Goal: Find specific page/section: Find specific page/section

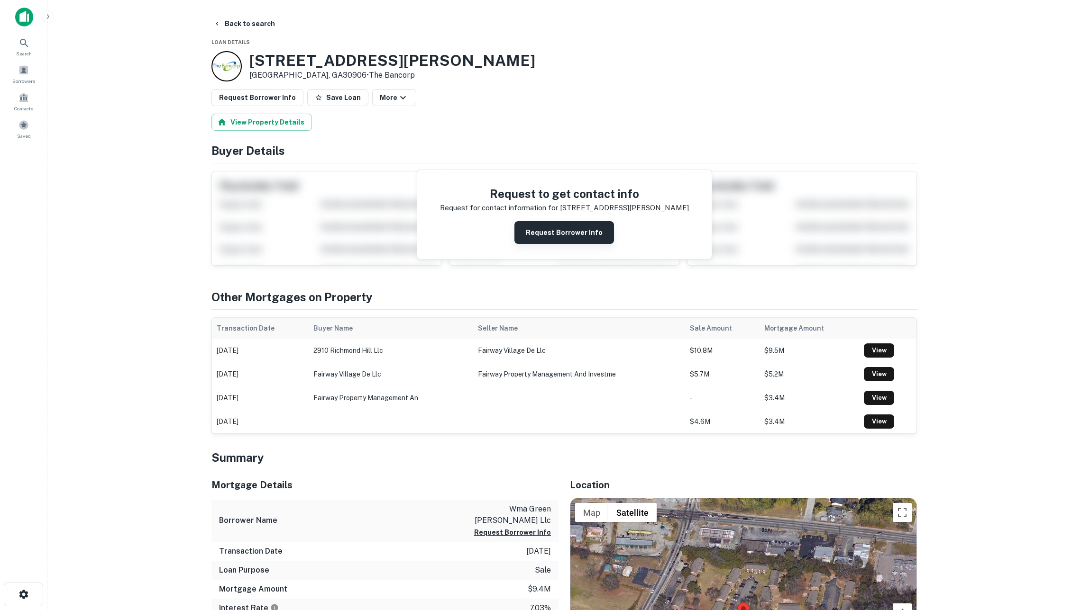
click at [546, 242] on button "Request Borrower Info" at bounding box center [564, 232] width 100 height 23
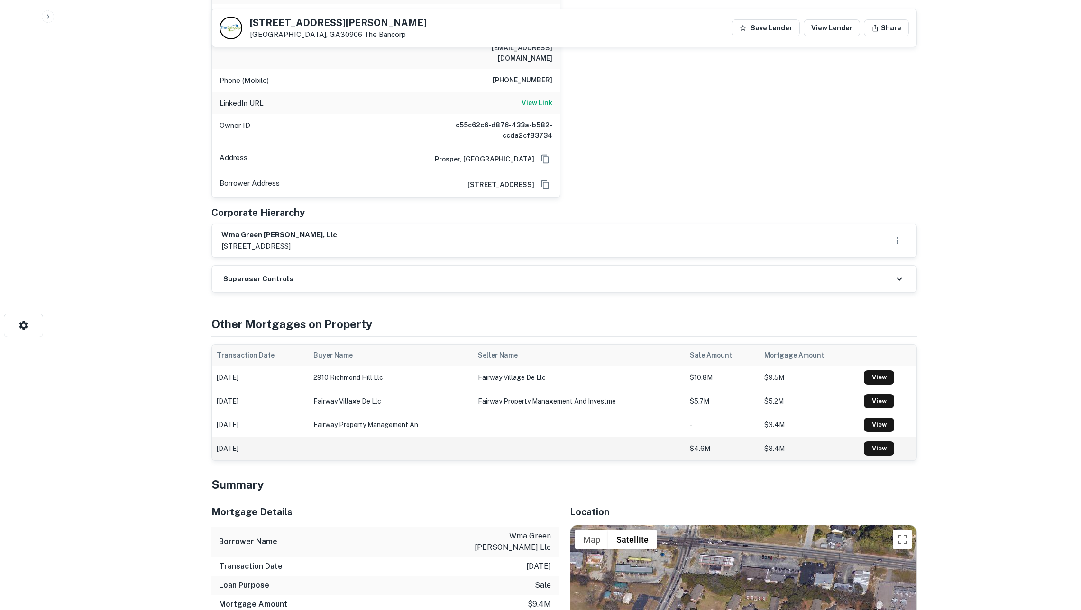
scroll to position [270, 0]
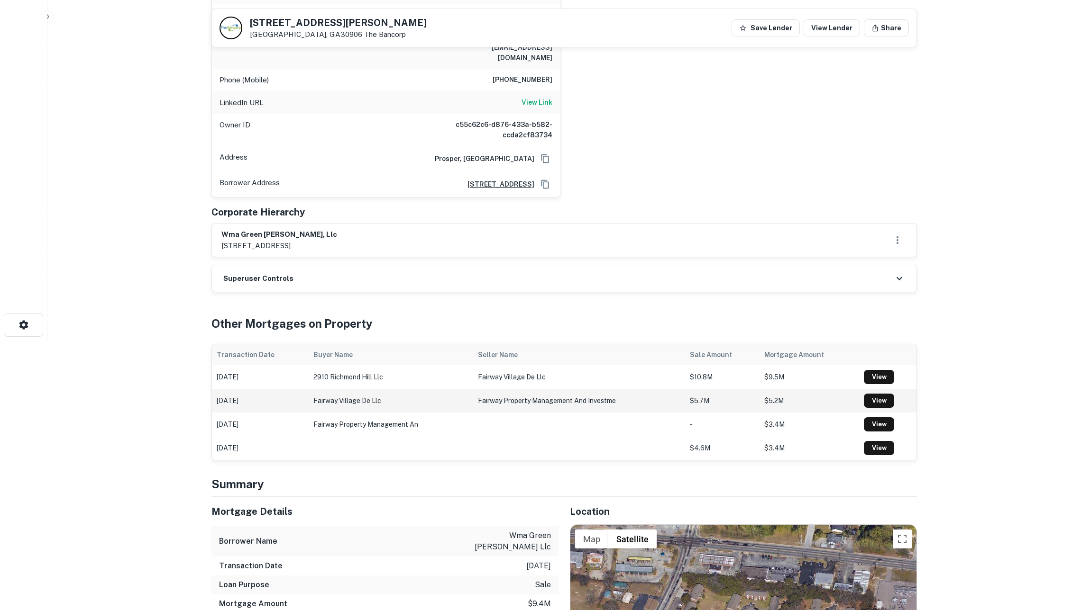
click at [414, 393] on td "fairway village de llc" at bounding box center [391, 401] width 164 height 24
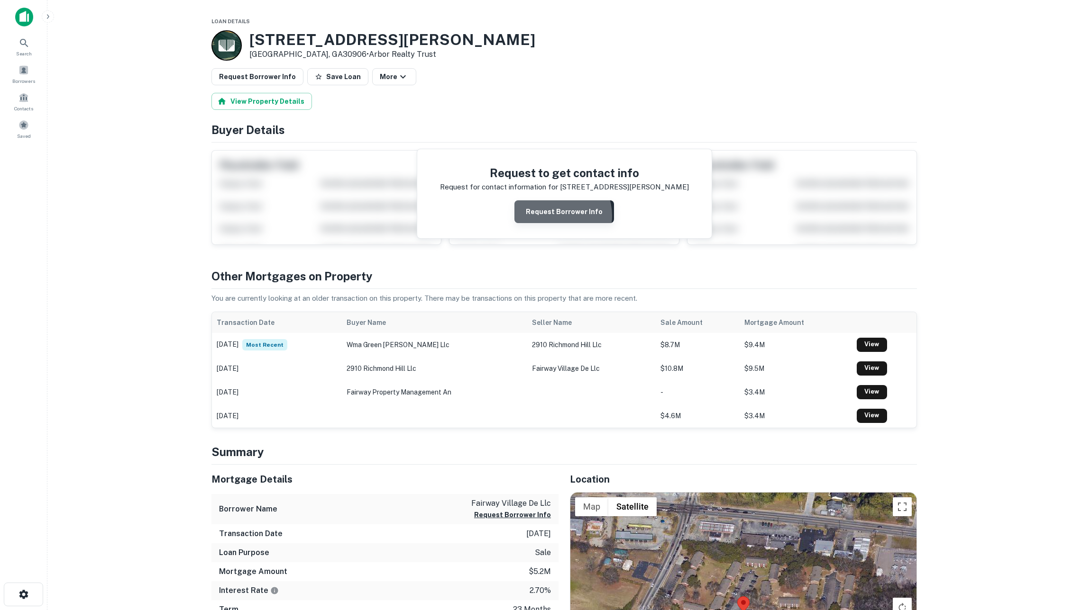
click at [555, 222] on button "Request Borrower Info" at bounding box center [564, 211] width 100 height 23
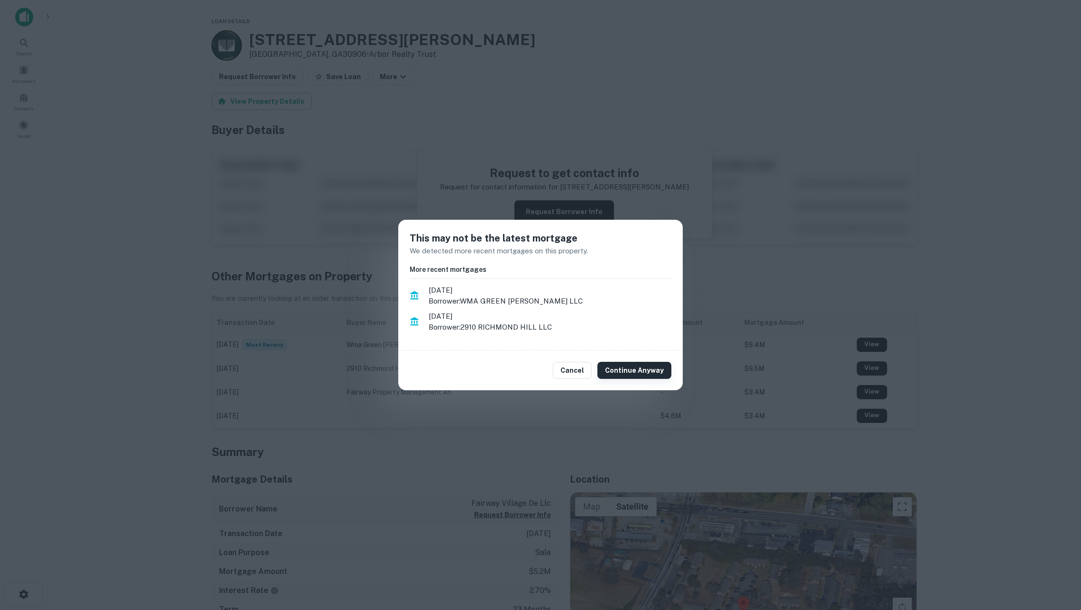
click at [614, 368] on button "Continue Anyway" at bounding box center [634, 370] width 74 height 17
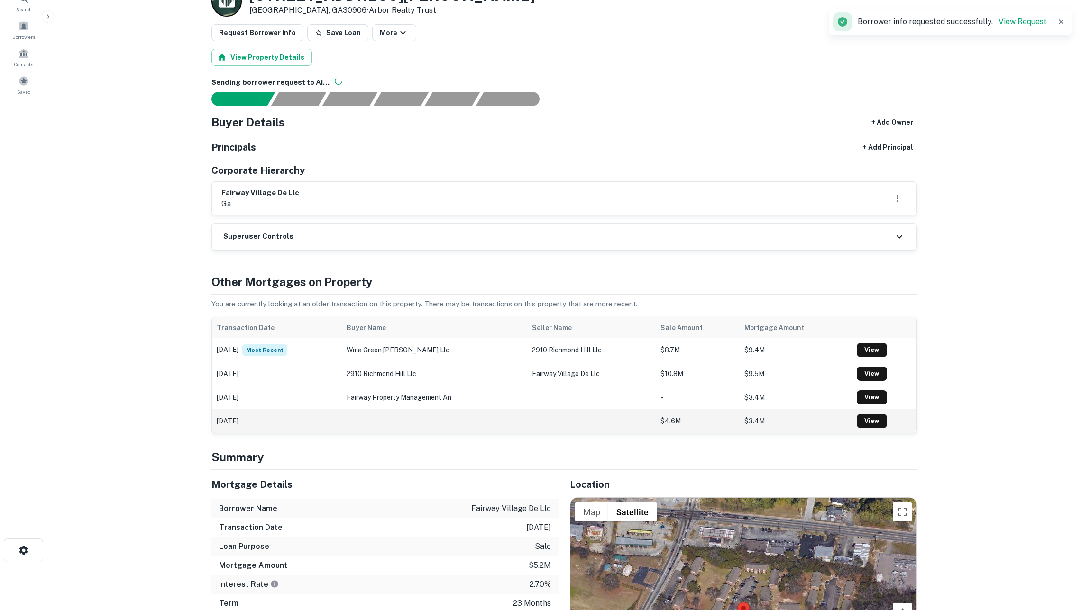
scroll to position [11, 0]
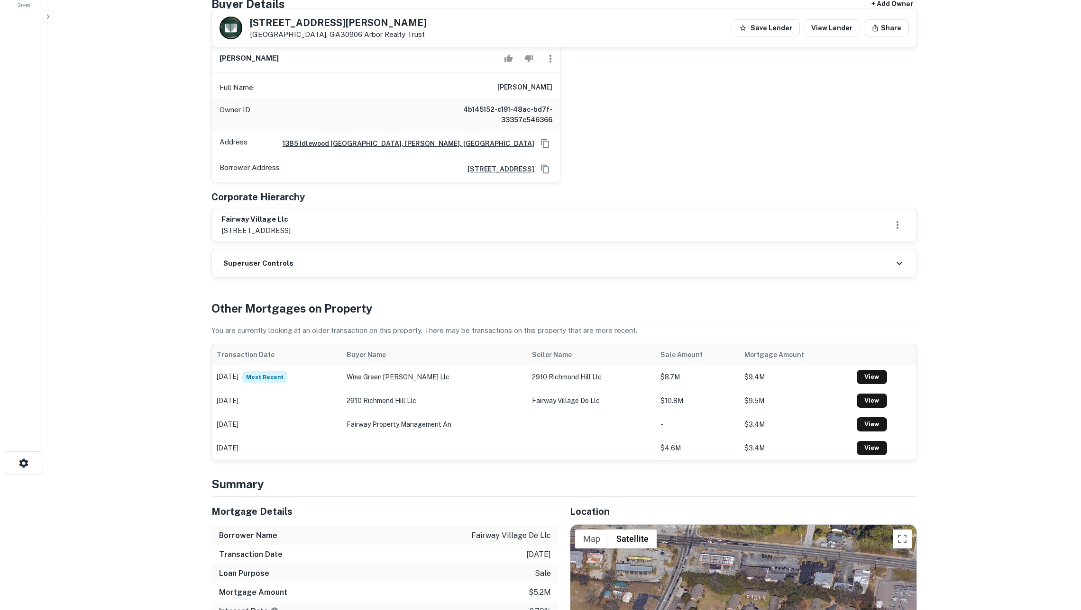
scroll to position [195, 0]
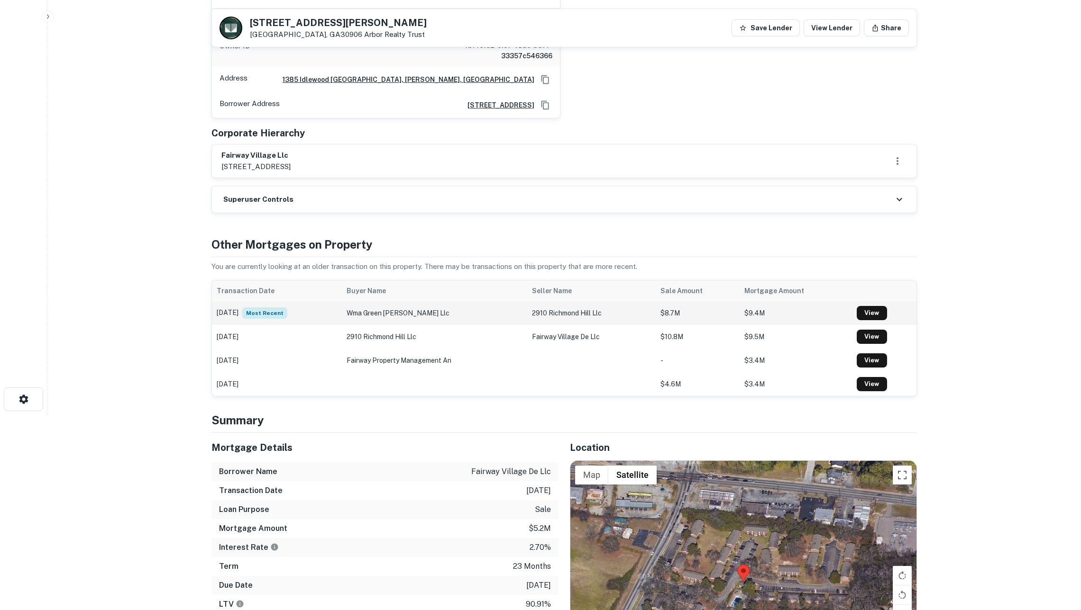
click at [464, 325] on td "wma green [PERSON_NAME] llc" at bounding box center [434, 313] width 185 height 24
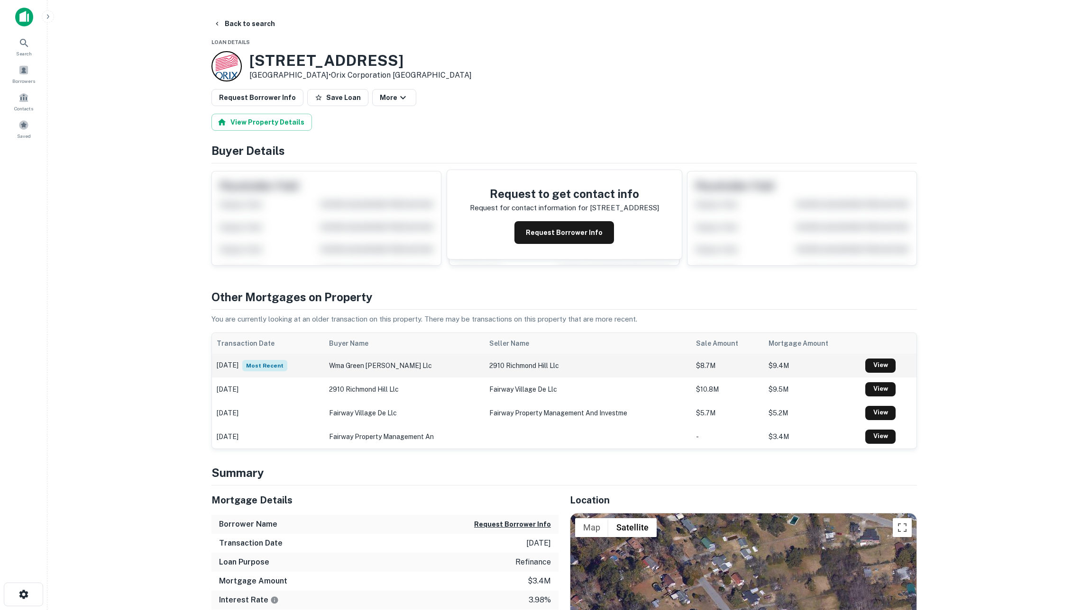
click at [432, 374] on td "wma green [PERSON_NAME] llc" at bounding box center [404, 366] width 160 height 24
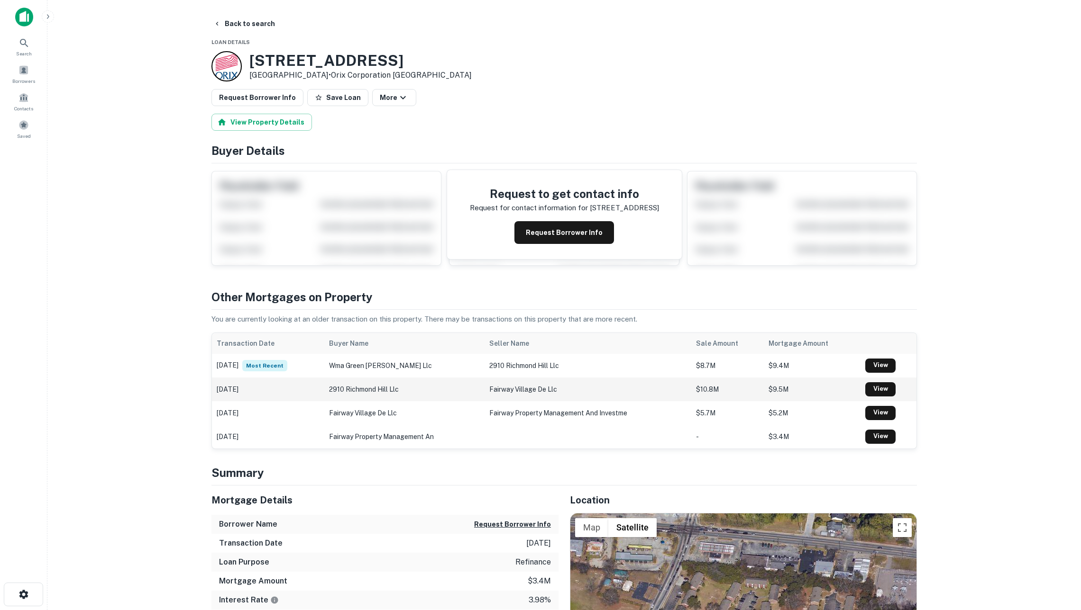
click at [438, 401] on td "2910 richmond hill llc" at bounding box center [404, 390] width 160 height 24
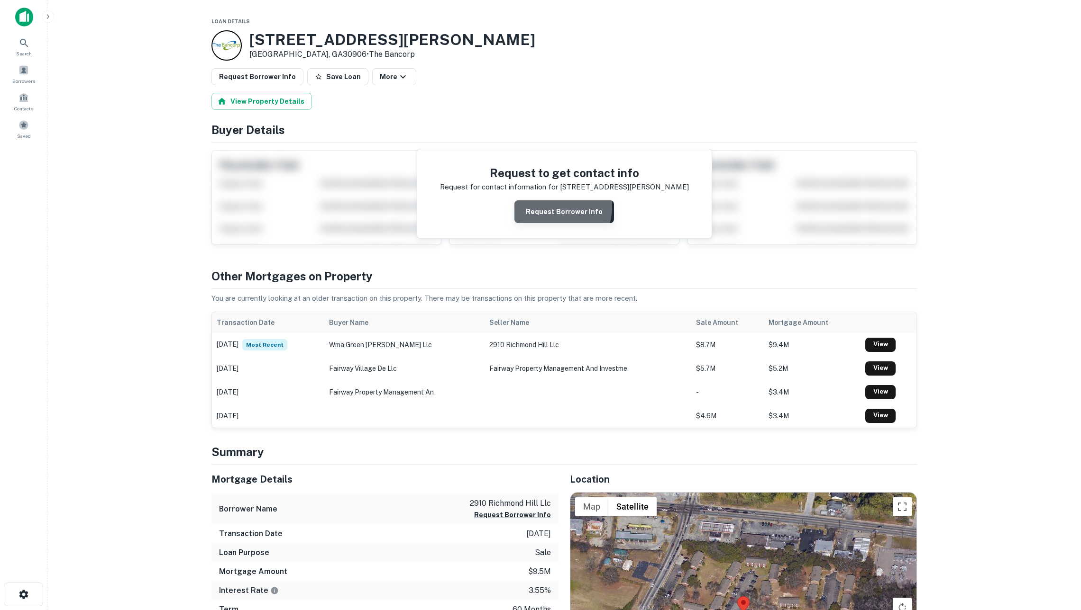
click at [557, 213] on button "Request Borrower Info" at bounding box center [564, 211] width 100 height 23
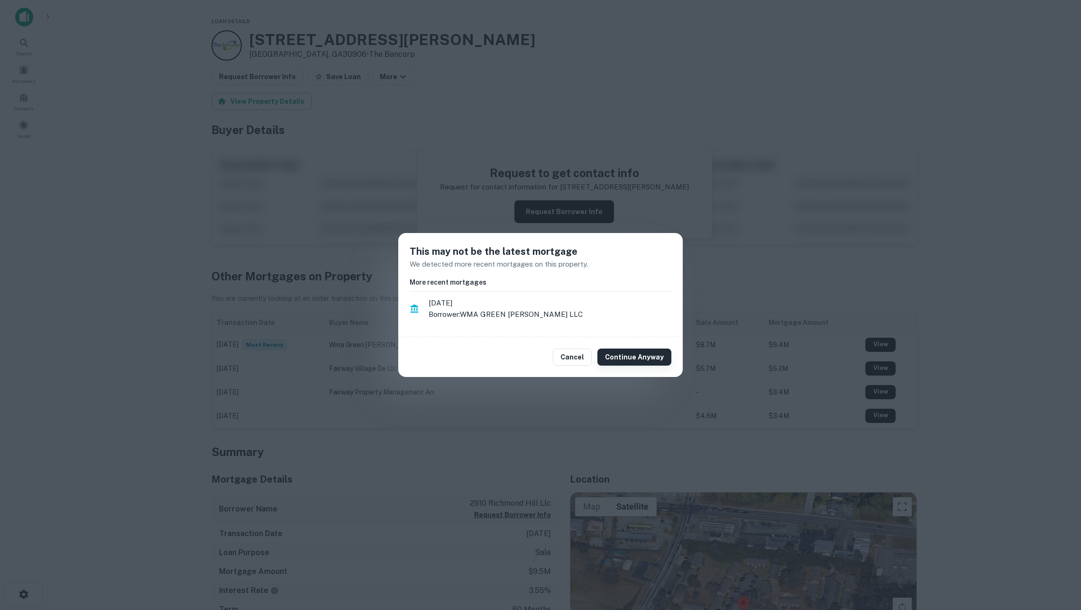
click at [624, 355] on button "Continue Anyway" at bounding box center [634, 357] width 74 height 17
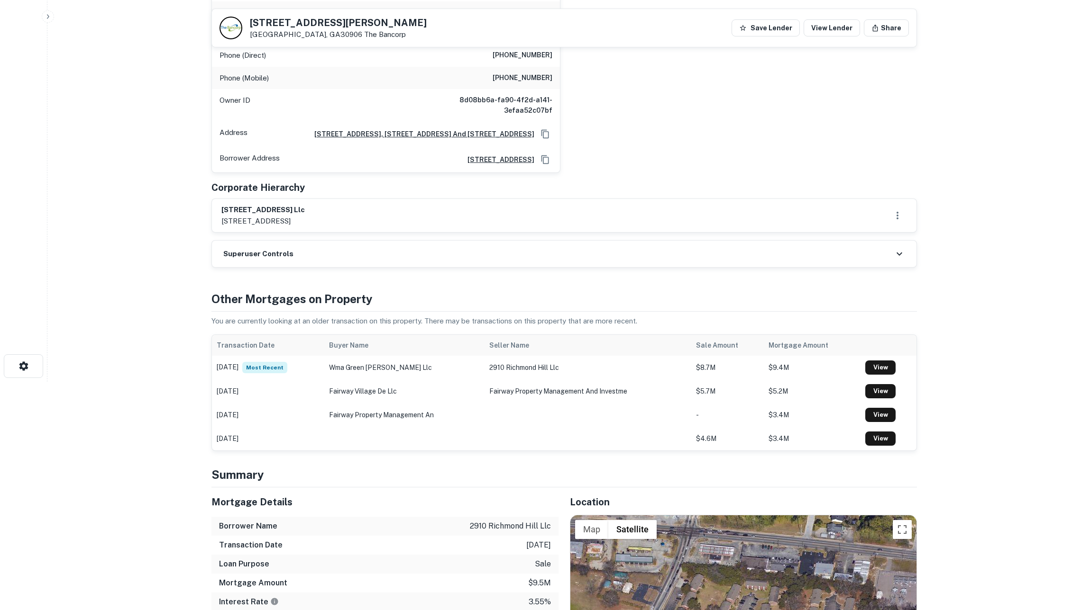
scroll to position [462, 0]
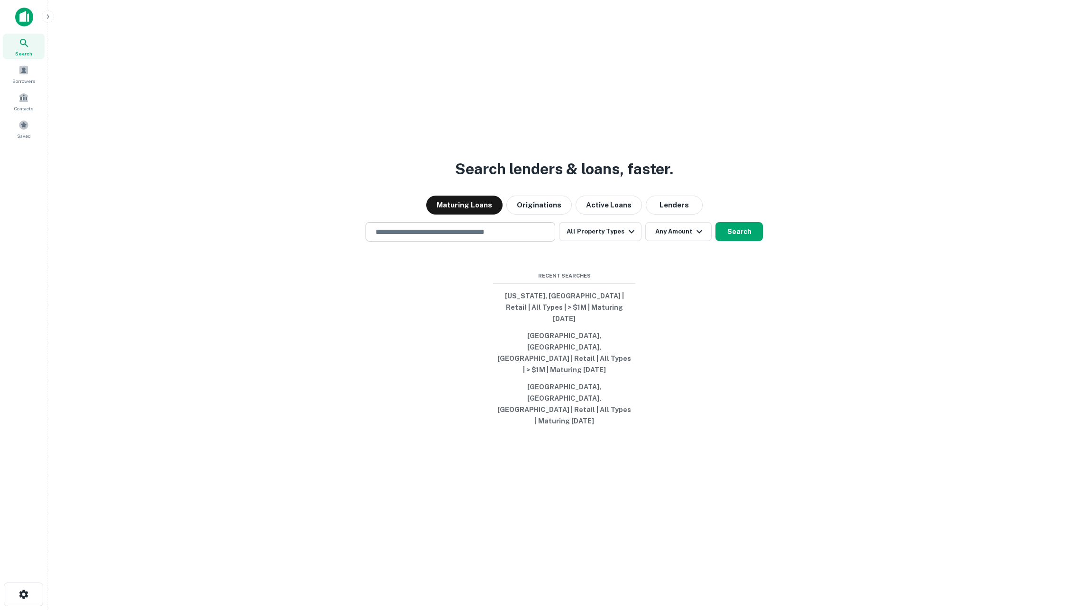
click at [423, 242] on div "​" at bounding box center [460, 231] width 190 height 19
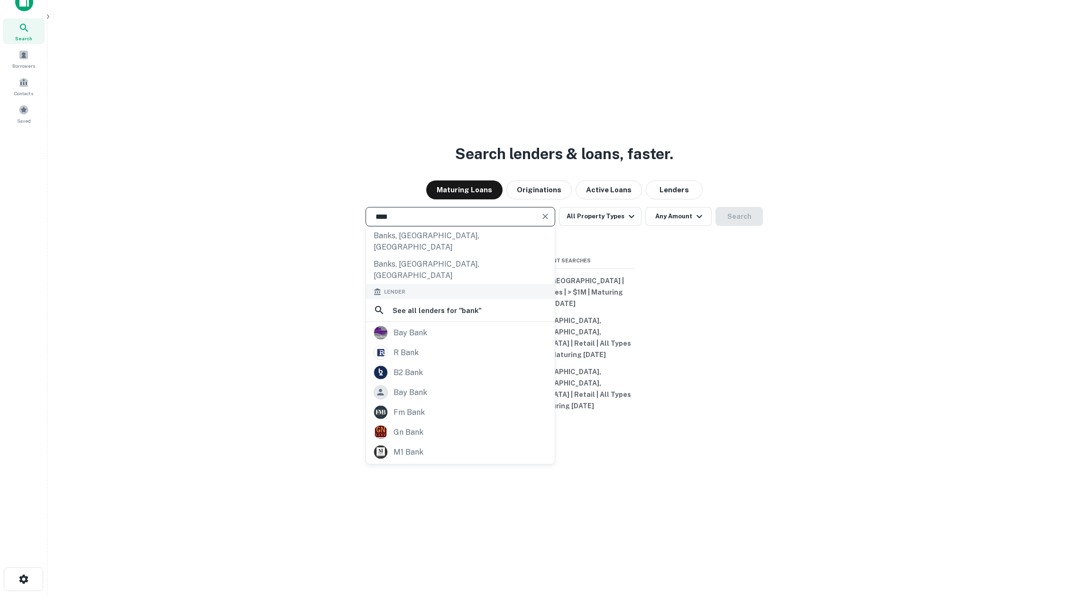
scroll to position [15, 0]
type input "****"
click at [670, 473] on div "Search lenders & loans, faster. Maturing Loans Originations Active Loans Lender…" at bounding box center [564, 313] width 1018 height 610
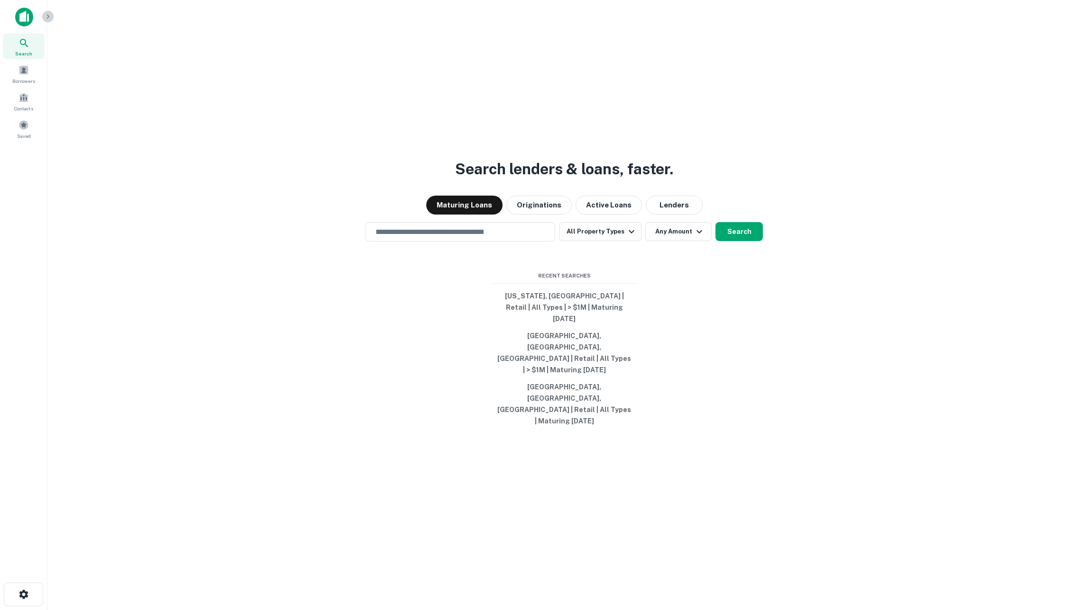
click at [49, 19] on icon "button" at bounding box center [48, 17] width 8 height 8
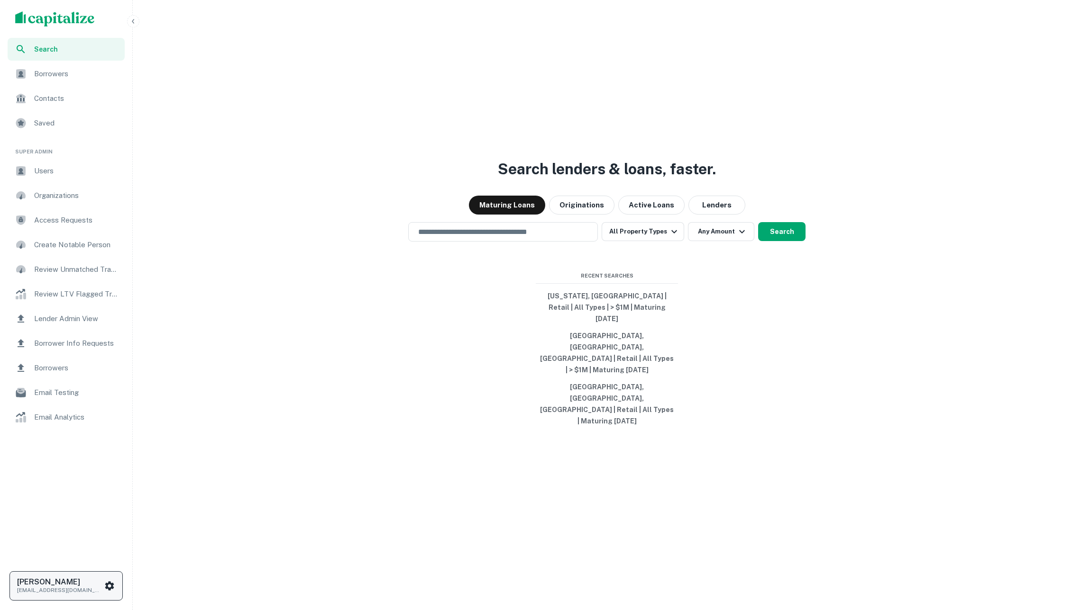
click at [84, 582] on h6 "[PERSON_NAME]" at bounding box center [59, 583] width 85 height 8
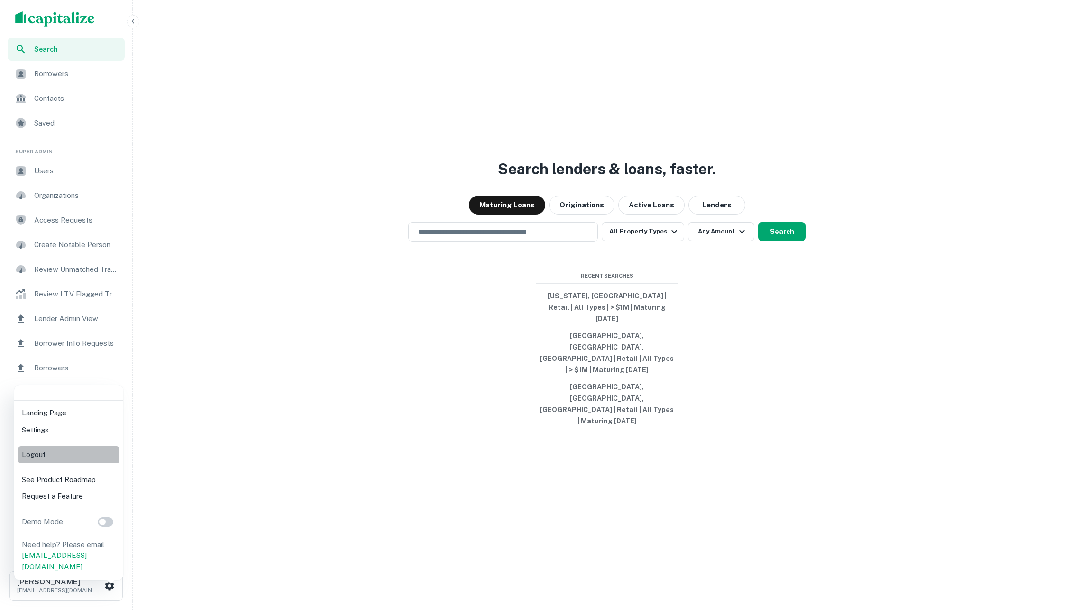
click at [80, 451] on li "Logout" at bounding box center [68, 454] width 101 height 17
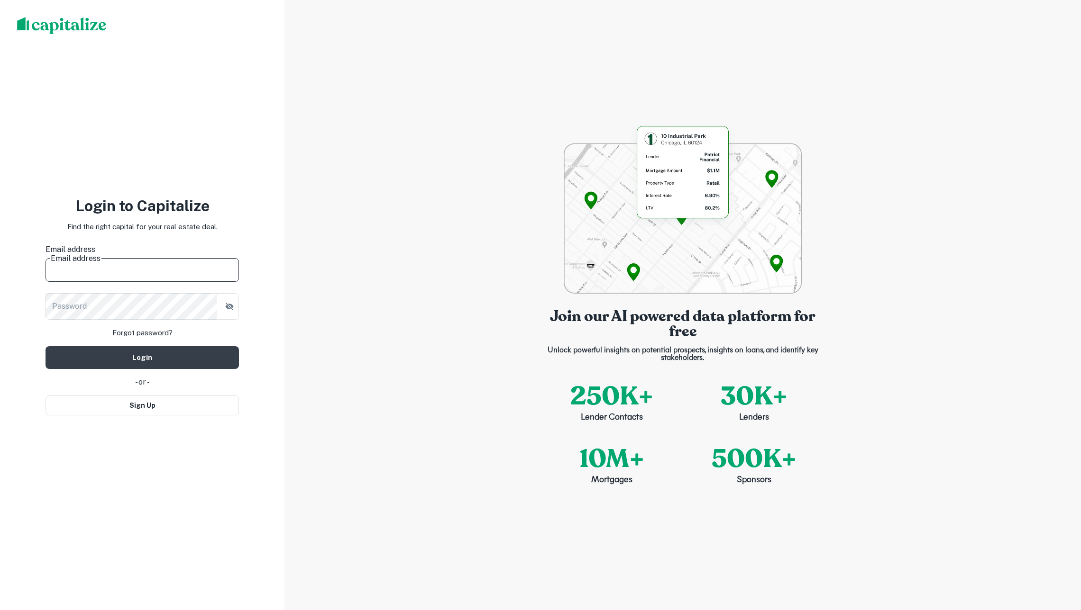
click at [148, 263] on input "Email address" at bounding box center [142, 268] width 193 height 27
type input "**********"
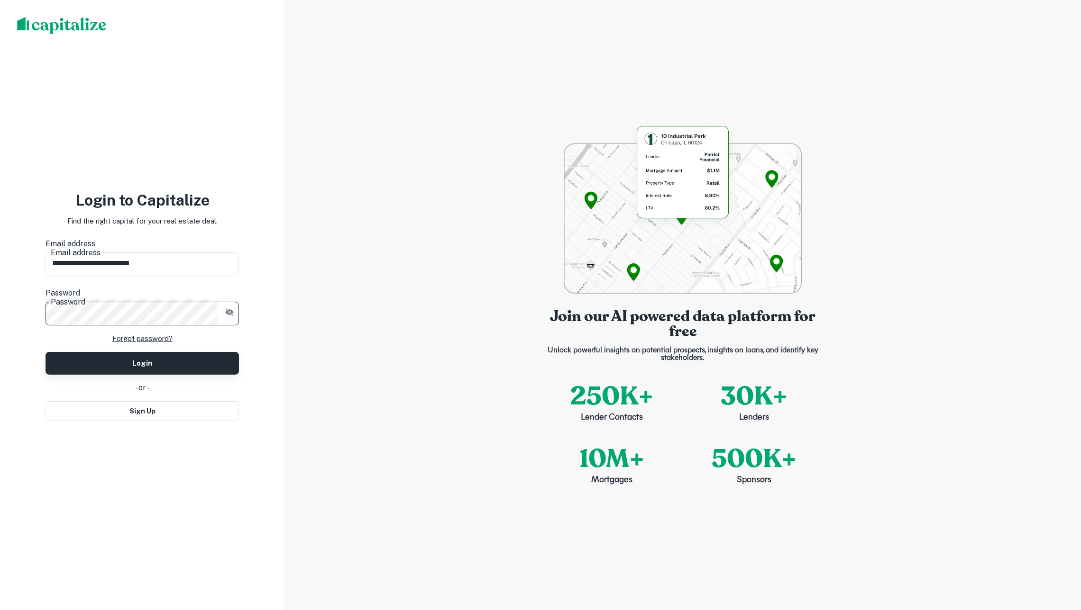
click at [137, 352] on button "Login" at bounding box center [142, 363] width 193 height 23
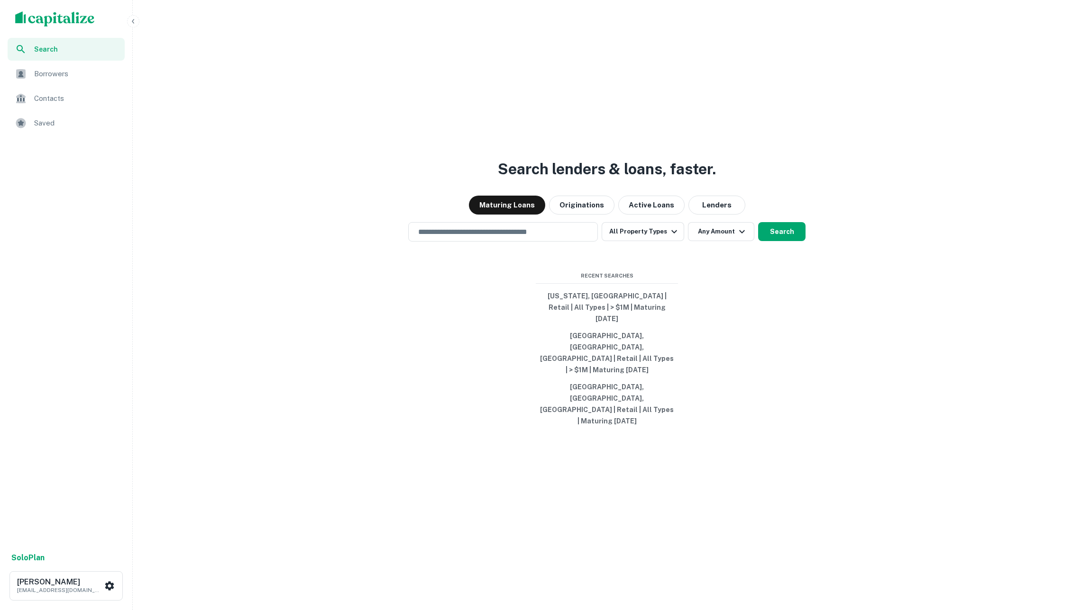
click at [110, 69] on span "Borrowers" at bounding box center [76, 73] width 85 height 11
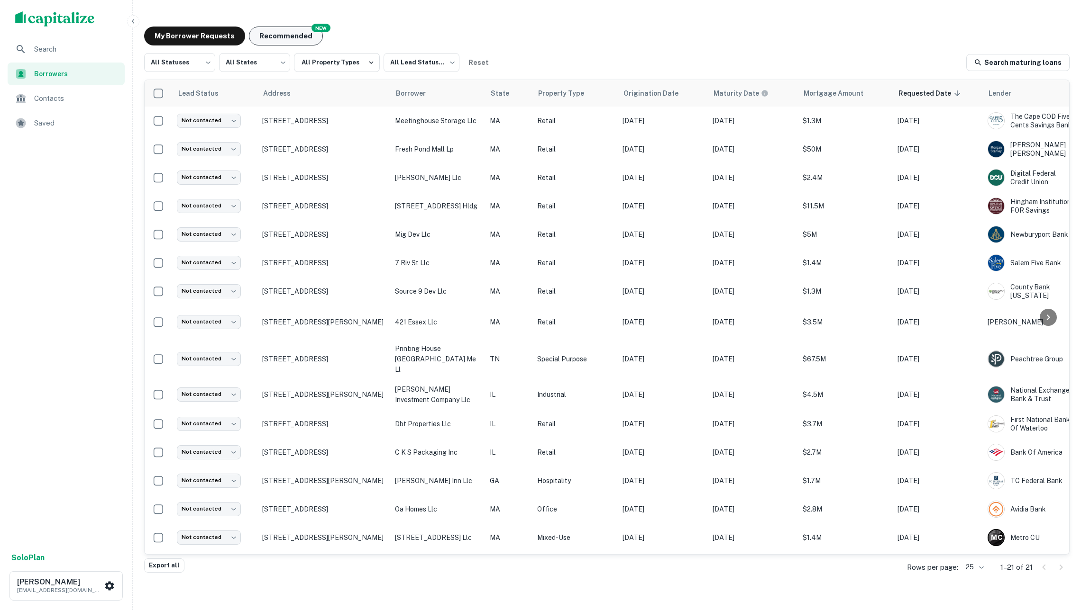
click at [283, 35] on button "Recommended" at bounding box center [286, 36] width 74 height 19
